Goal: Information Seeking & Learning: Learn about a topic

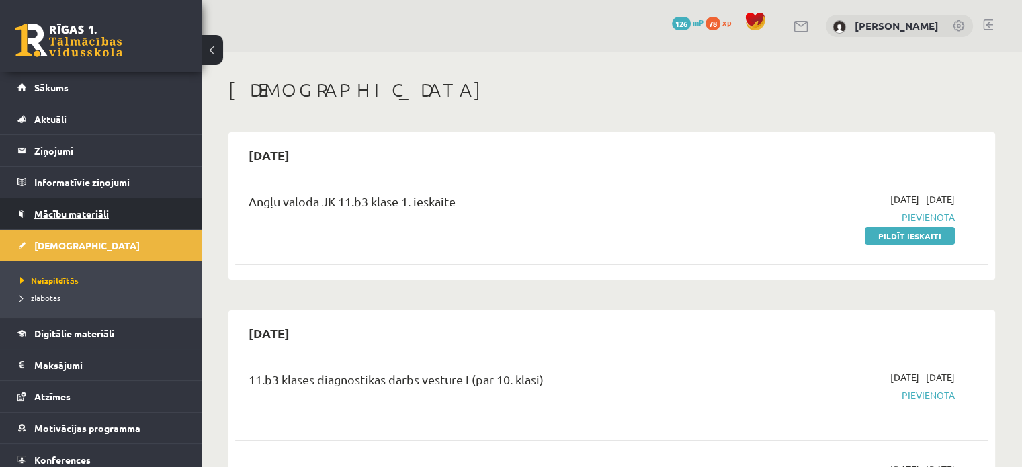
click at [64, 217] on span "Mācību materiāli" at bounding box center [71, 214] width 75 height 12
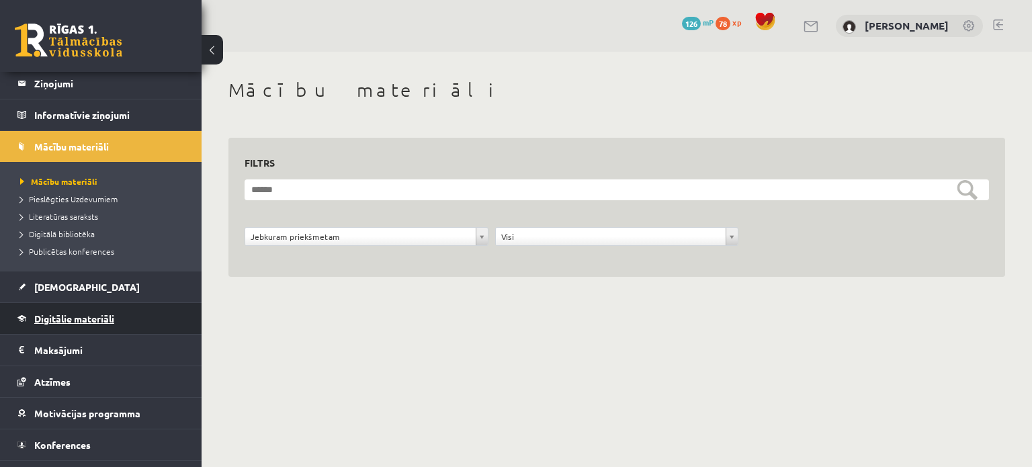
click at [83, 312] on span "Digitālie materiāli" at bounding box center [74, 318] width 80 height 12
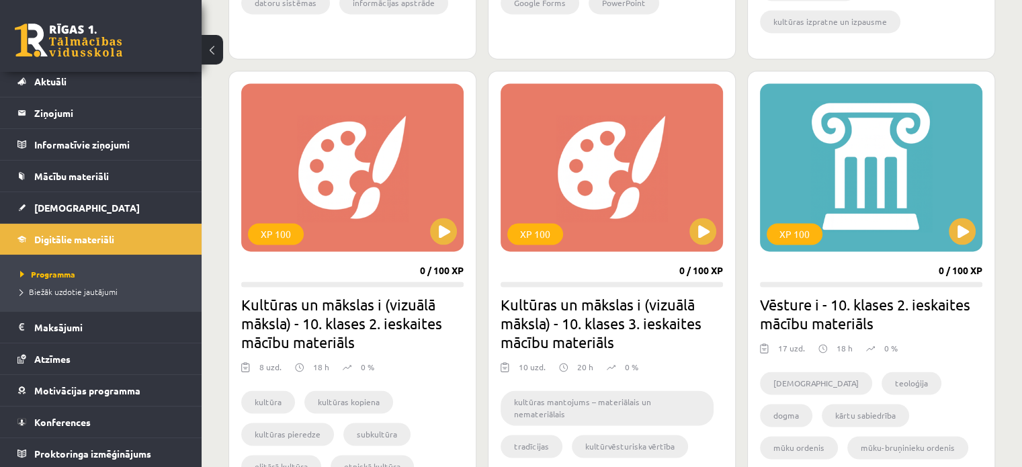
scroll to position [2352, 0]
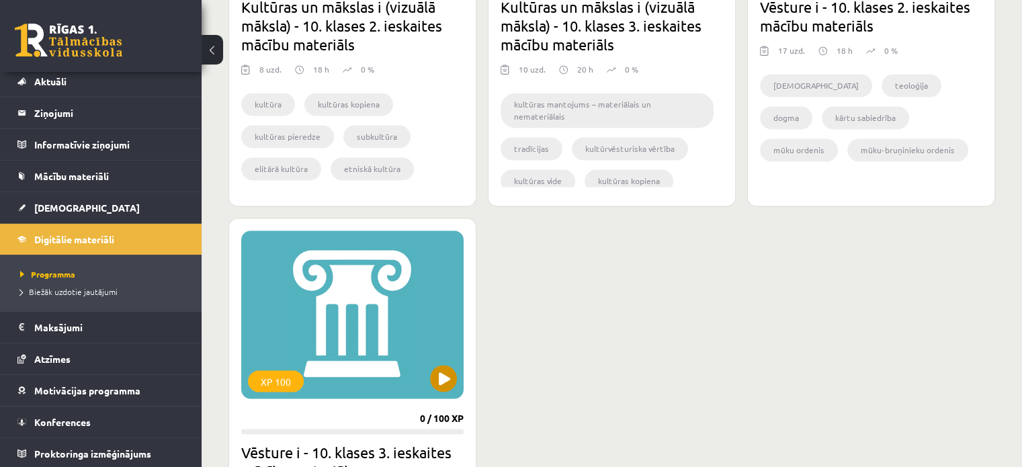
click at [379, 352] on div "XP 100" at bounding box center [352, 314] width 222 height 168
click at [379, 351] on div "XP 100" at bounding box center [352, 314] width 222 height 168
click at [43, 48] on link at bounding box center [69, 41] width 108 height 34
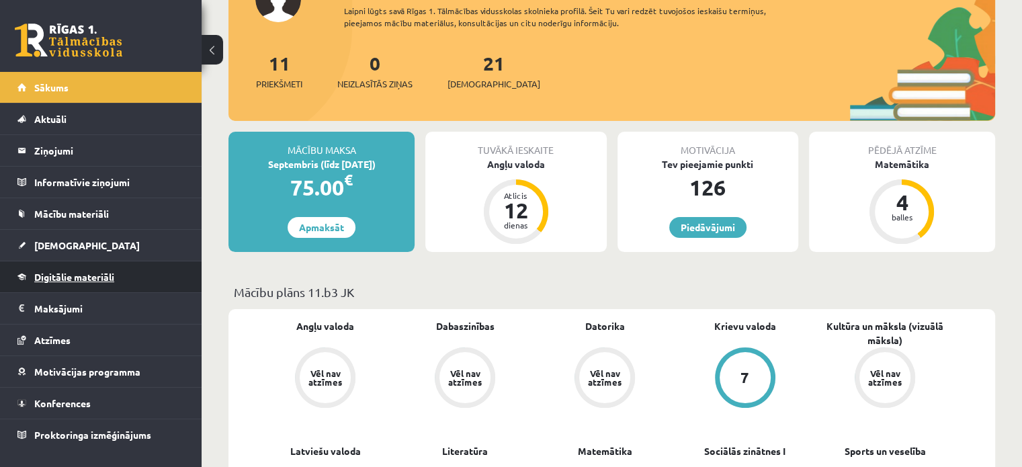
scroll to position [134, 0]
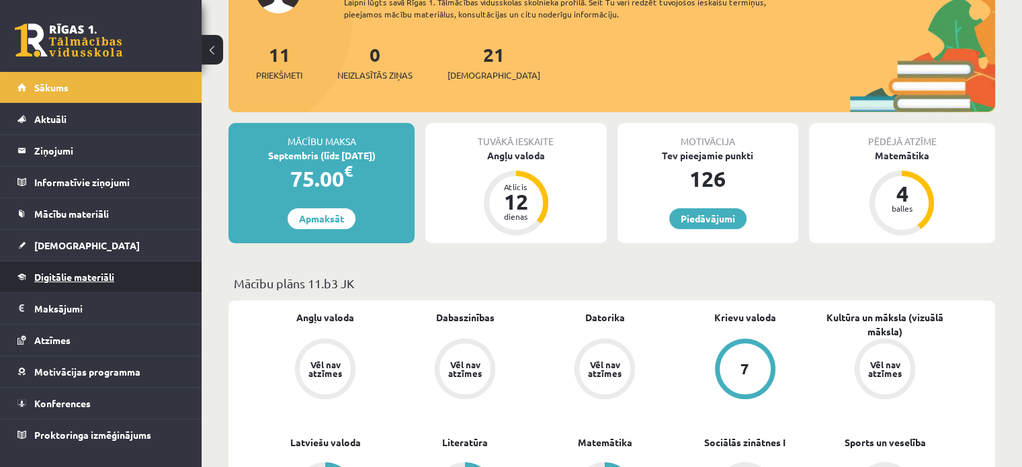
click at [87, 290] on link "Digitālie materiāli" at bounding box center [100, 276] width 167 height 31
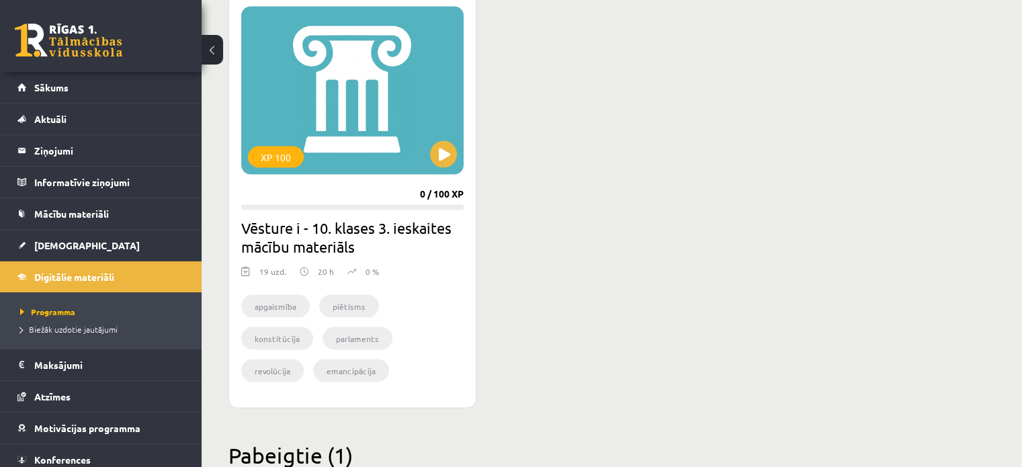
scroll to position [2983, 0]
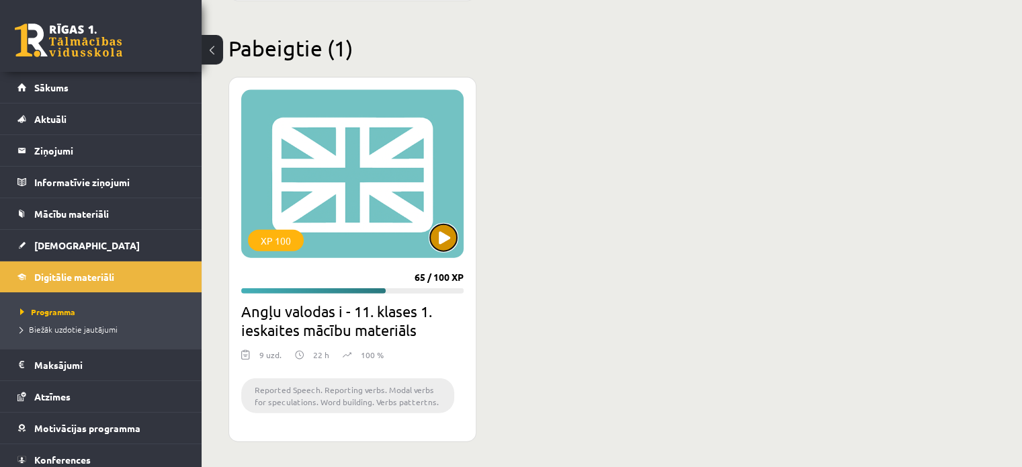
click at [438, 237] on button at bounding box center [443, 237] width 27 height 27
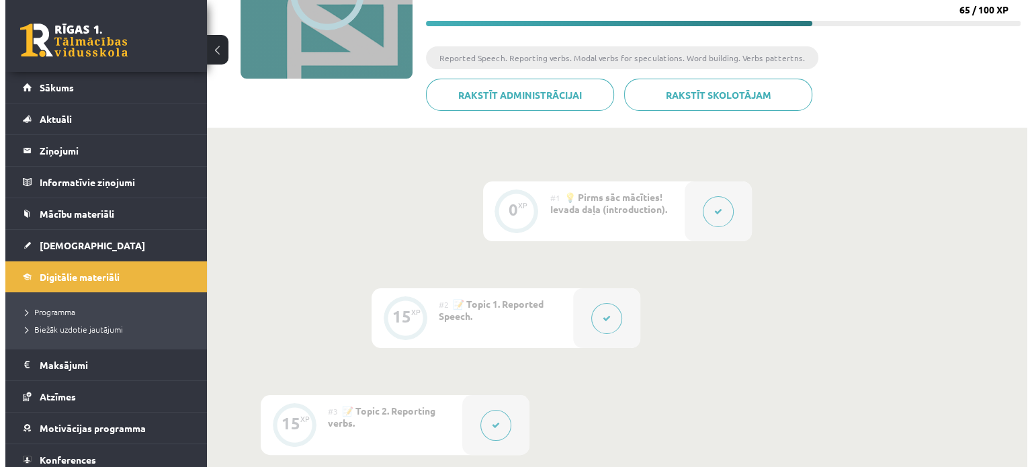
scroll to position [202, 0]
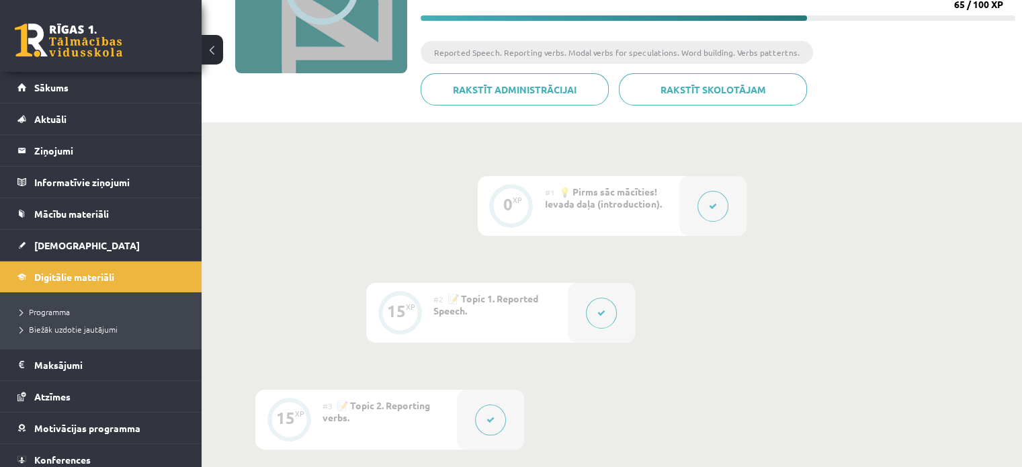
click at [626, 216] on div "#1 💡 Pirms sāc mācīties! Ievada daļa (introduction)." at bounding box center [612, 206] width 134 height 60
click at [710, 202] on icon at bounding box center [713, 206] width 8 height 8
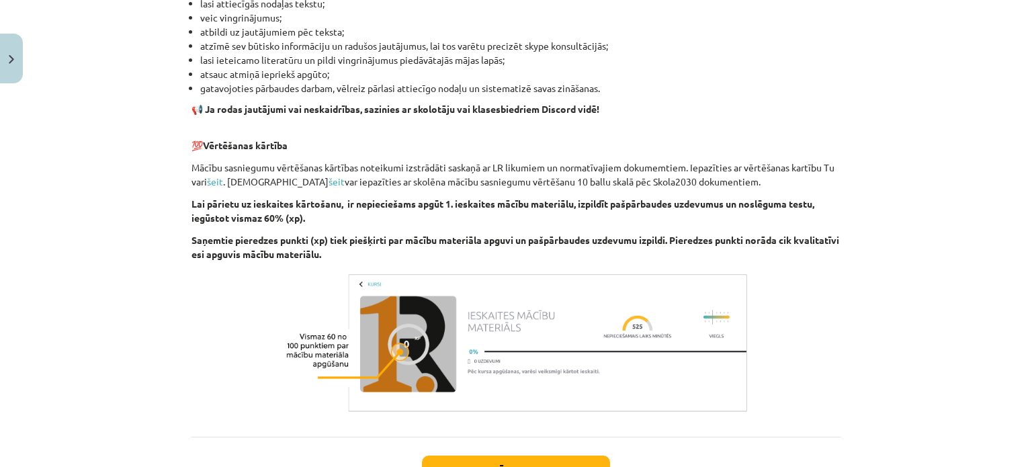
scroll to position [987, 0]
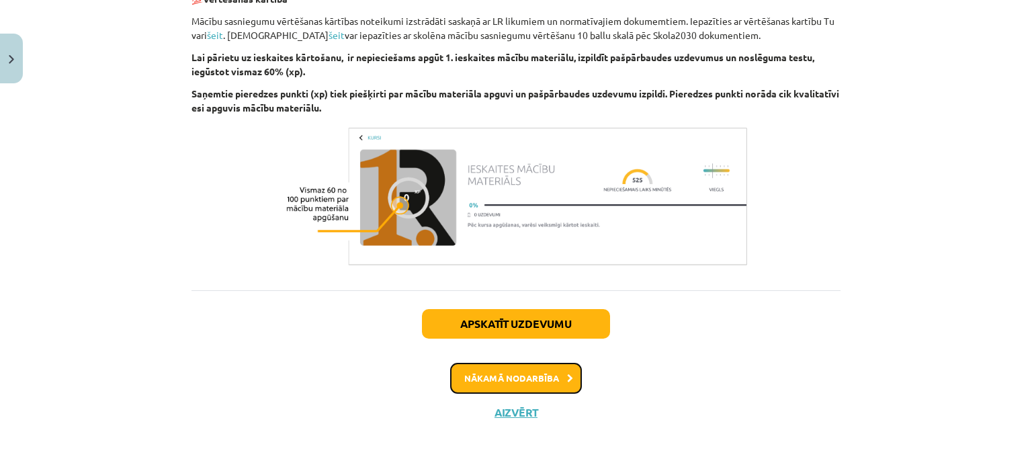
click at [533, 368] on button "Nākamā nodarbība" at bounding box center [516, 378] width 132 height 31
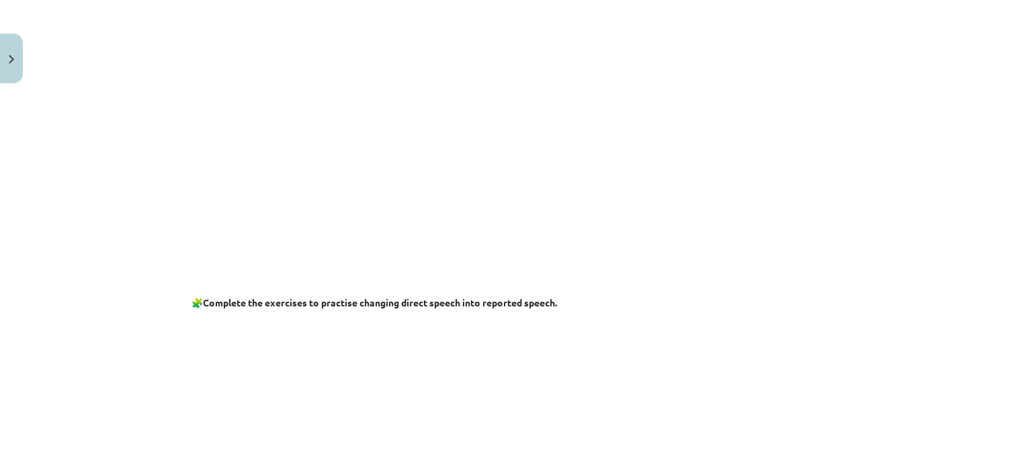
scroll to position [235, 0]
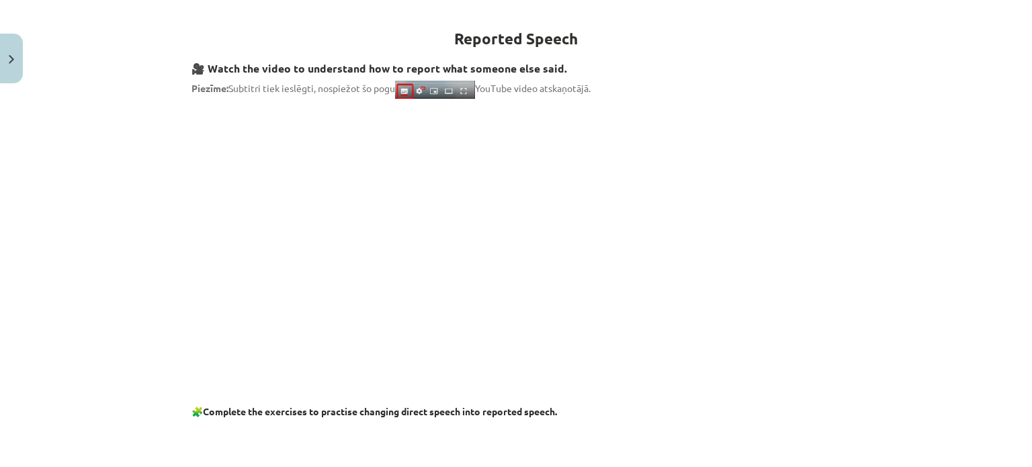
click at [192, 213] on p at bounding box center [516, 229] width 649 height 245
drag, startPoint x: 907, startPoint y: 237, endPoint x: 906, endPoint y: 247, distance: 10.1
click at [907, 248] on div "Mācību tēma: Angļu valodas i - 11. klases 1. ieskaites mācību materiāls #2 📝 To…" at bounding box center [516, 233] width 1032 height 467
